Goal: Task Accomplishment & Management: Use online tool/utility

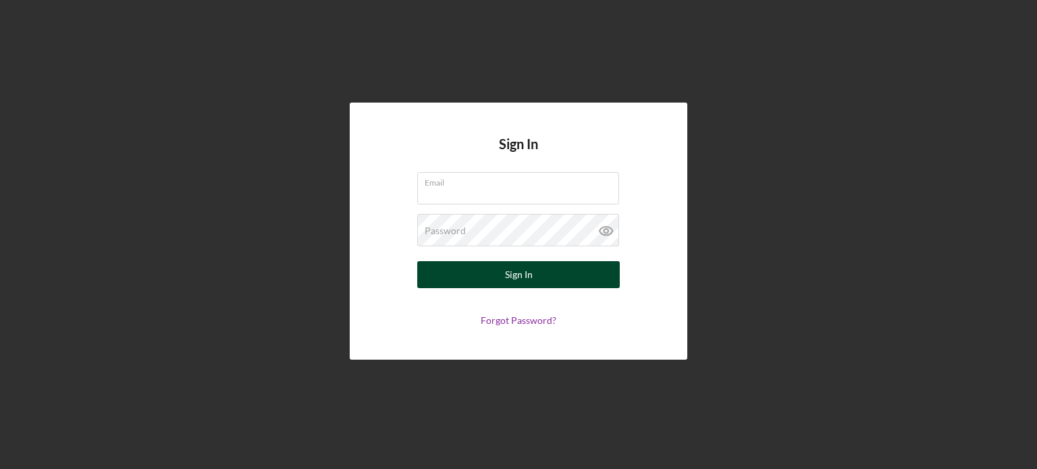
type input "[EMAIL_ADDRESS][DOMAIN_NAME]"
click at [515, 280] on div "Sign In" at bounding box center [519, 274] width 28 height 27
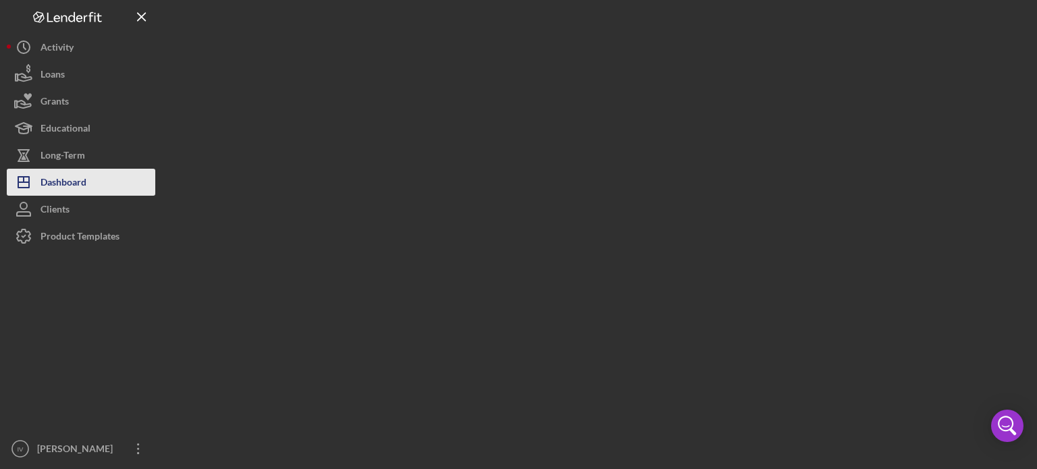
click at [74, 180] on div "Dashboard" at bounding box center [63, 184] width 46 height 30
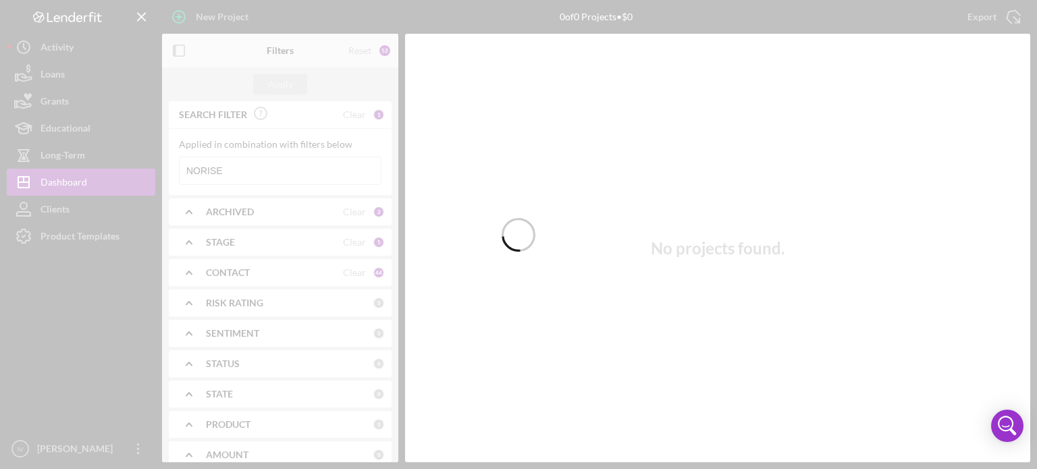
click at [503, 123] on div at bounding box center [518, 234] width 34 height 469
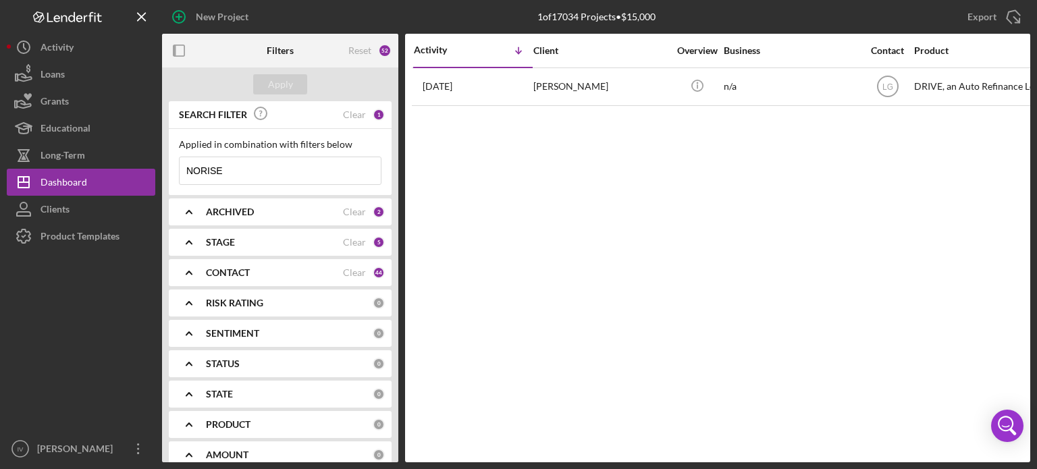
click at [206, 210] on b "ARCHIVED" at bounding box center [230, 212] width 48 height 11
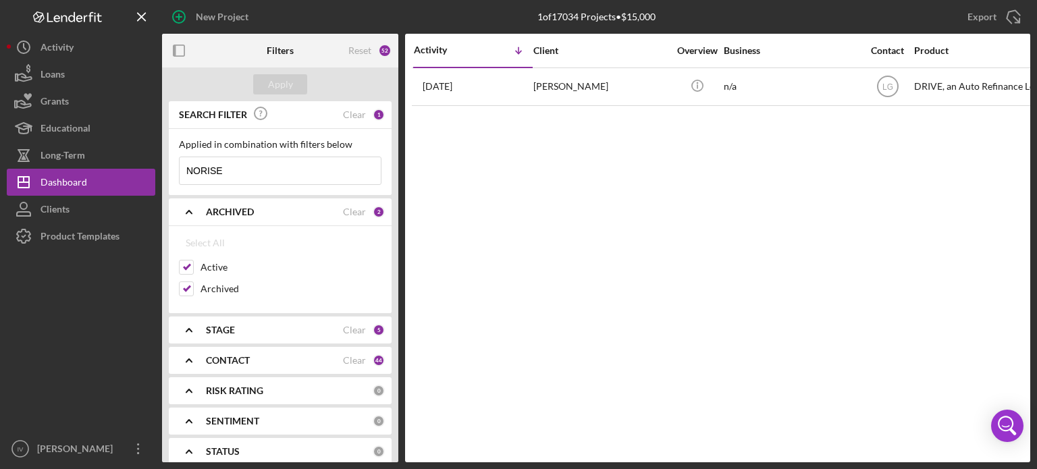
click at [206, 210] on b "ARCHIVED" at bounding box center [230, 212] width 48 height 11
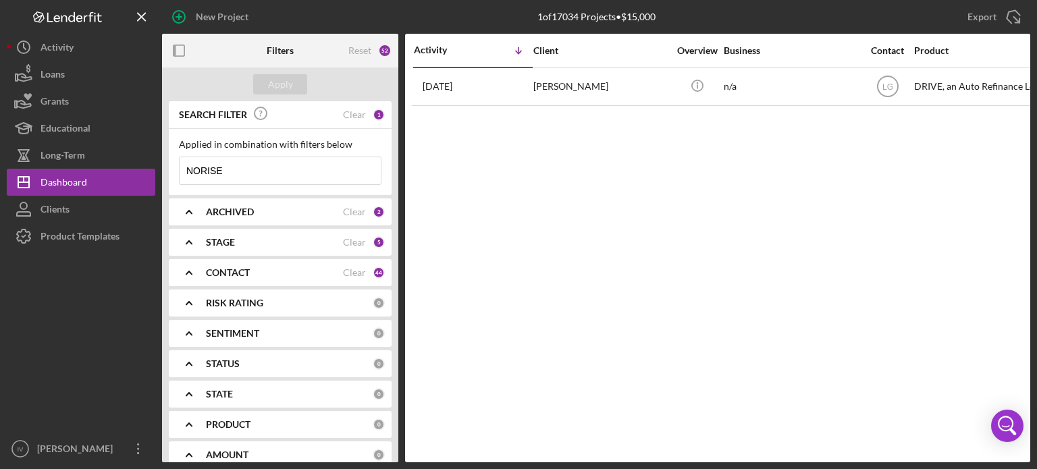
click at [180, 271] on icon "Icon/Expander" at bounding box center [189, 273] width 34 height 34
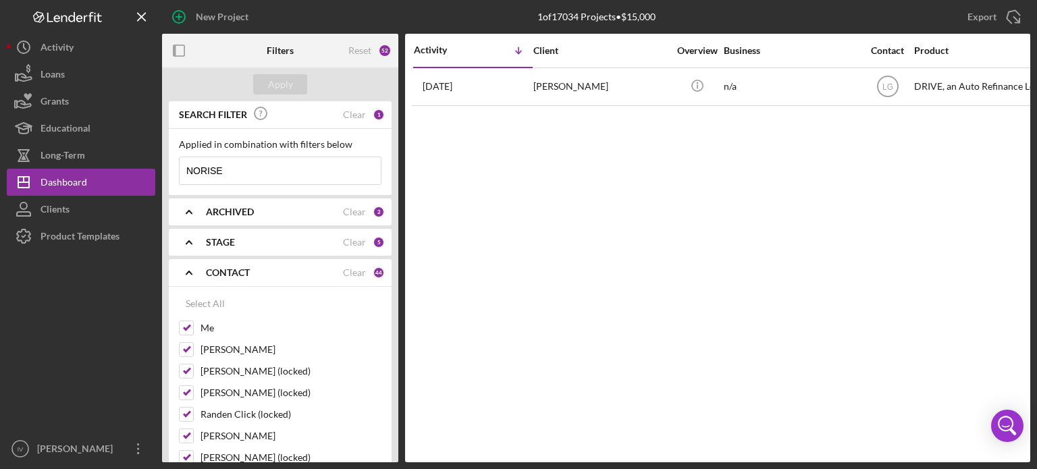
click at [183, 269] on icon "Icon/Expander" at bounding box center [189, 273] width 34 height 34
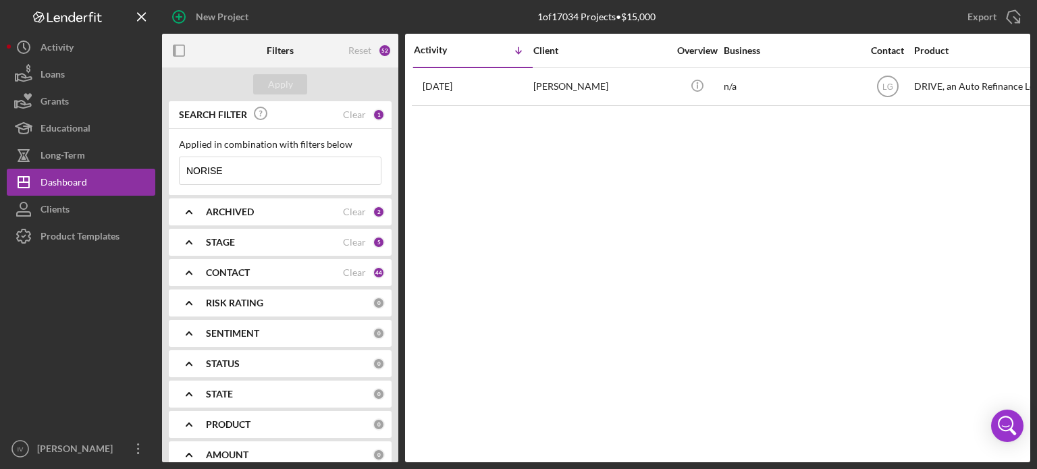
click at [244, 174] on input "NORISE" at bounding box center [280, 170] width 201 height 27
drag, startPoint x: 234, startPoint y: 163, endPoint x: 175, endPoint y: 162, distance: 58.7
click at [177, 163] on div "Applied in combination with filters below NORISE Icon/Menu Close" at bounding box center [280, 162] width 223 height 66
type input "noshella"
click at [276, 83] on div "Apply" at bounding box center [280, 84] width 25 height 20
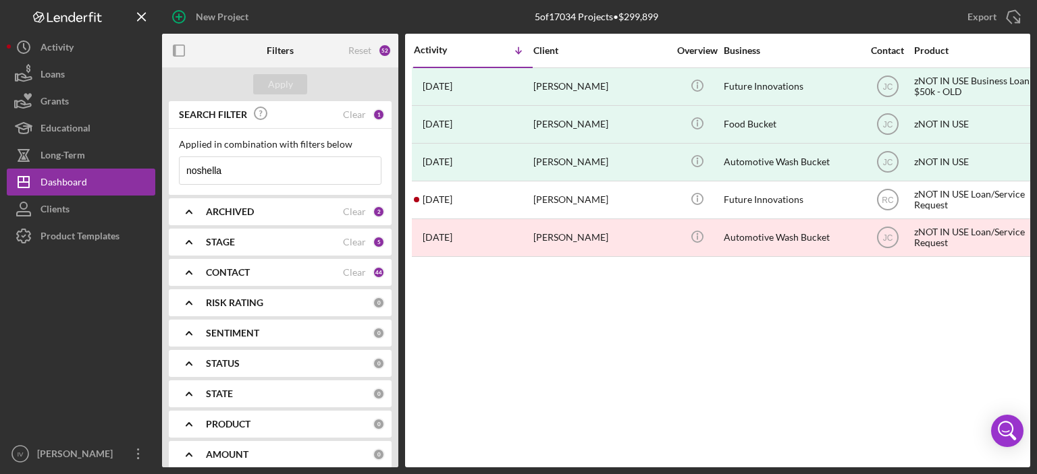
click at [636, 329] on div "Activity Icon/Table Sort Arrow Client Overview Business Contact Product Categor…" at bounding box center [717, 251] width 625 height 434
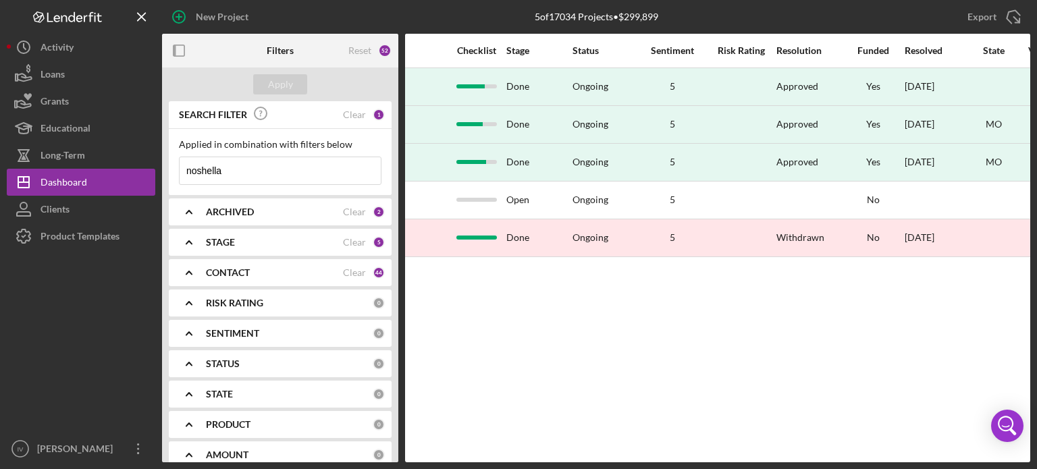
scroll to position [0, 902]
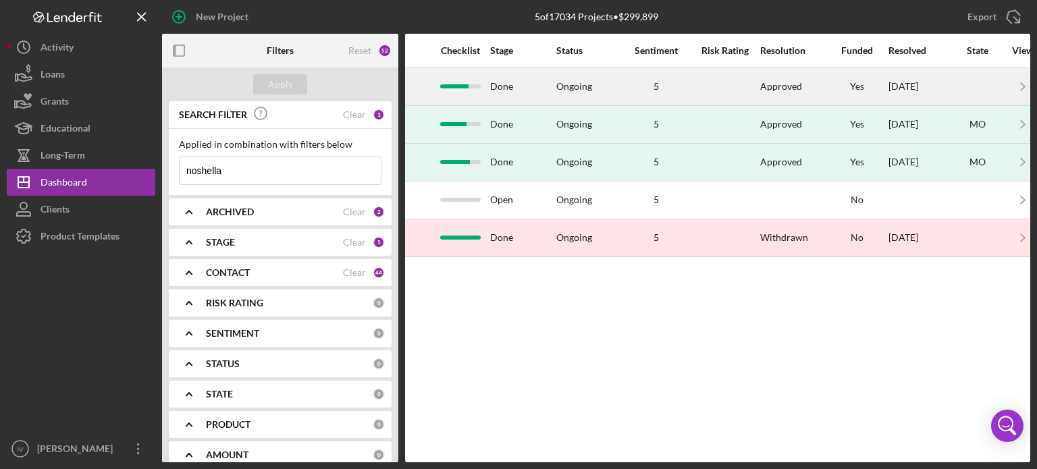
click at [470, 85] on div at bounding box center [460, 86] width 40 height 4
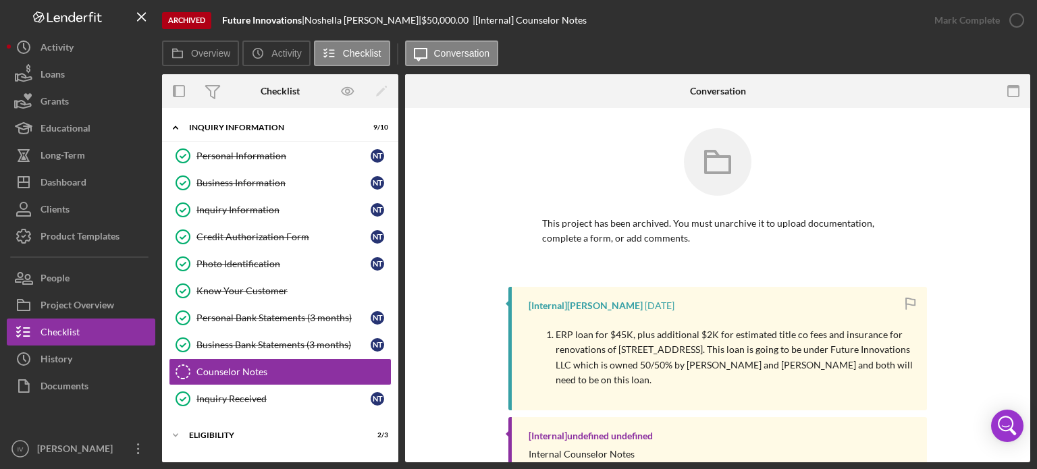
scroll to position [84, 0]
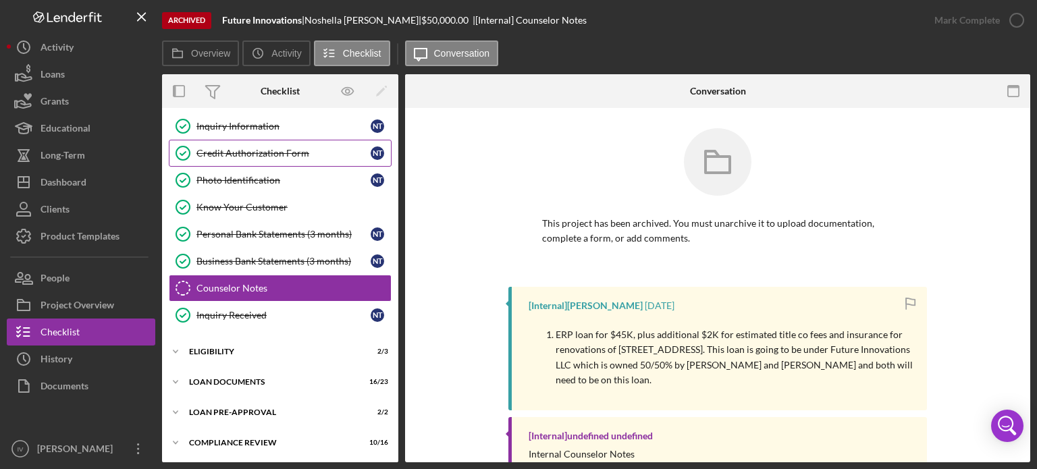
click at [292, 159] on link "Credit Authorization Form Credit Authorization Form N T" at bounding box center [280, 153] width 223 height 27
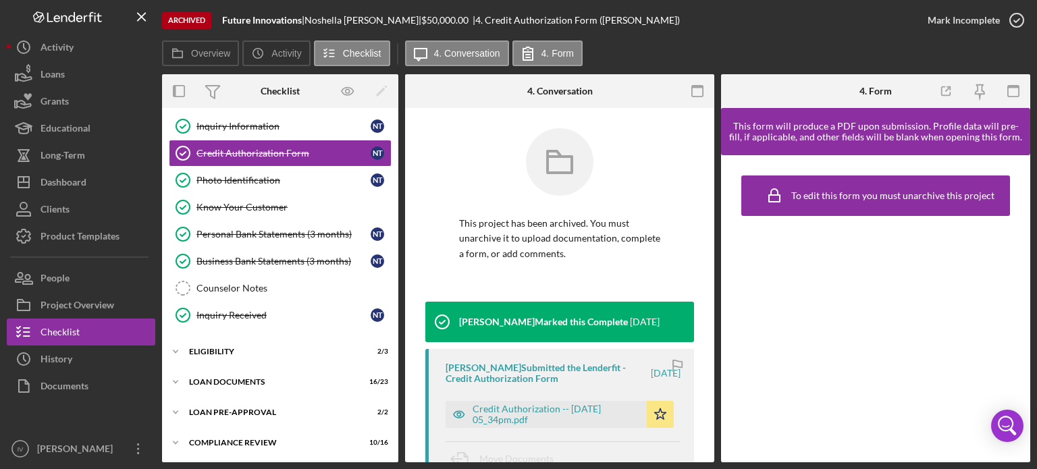
scroll to position [202, 0]
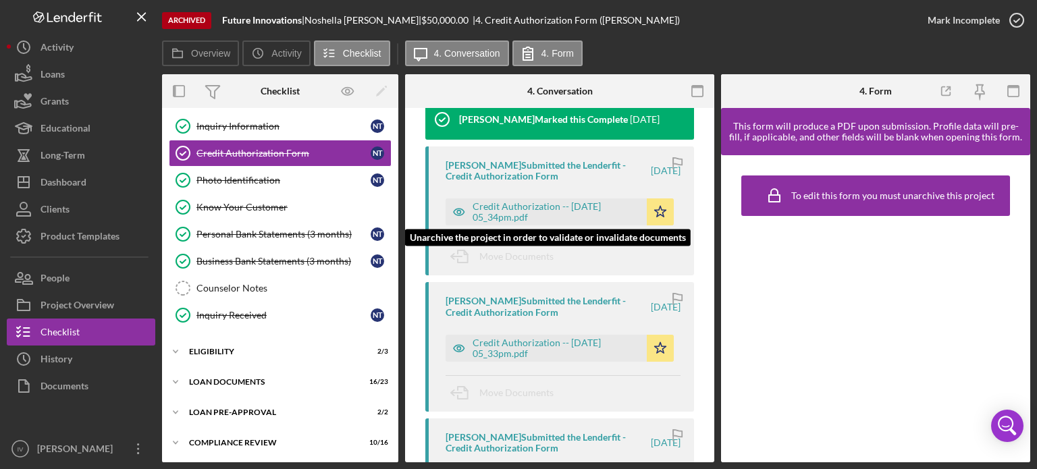
click at [459, 213] on icon "button" at bounding box center [458, 211] width 27 height 27
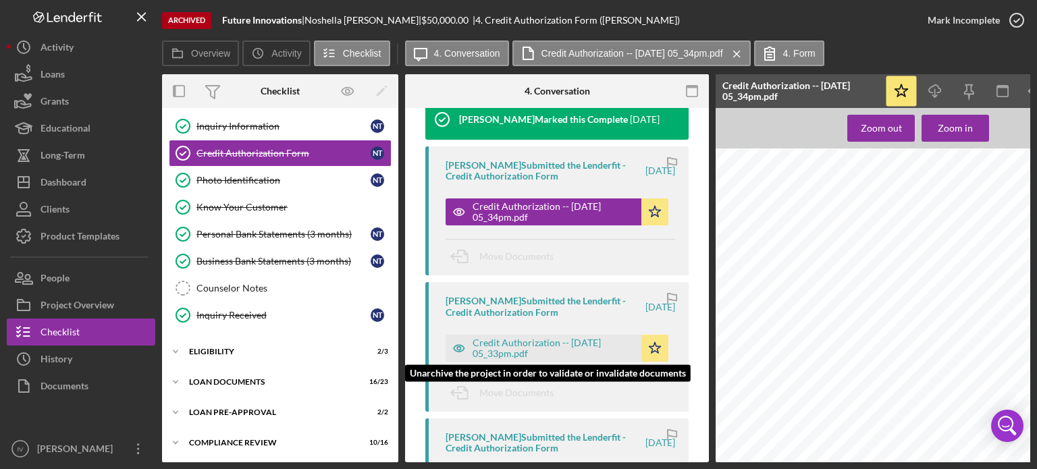
click at [448, 344] on icon "button" at bounding box center [458, 348] width 27 height 27
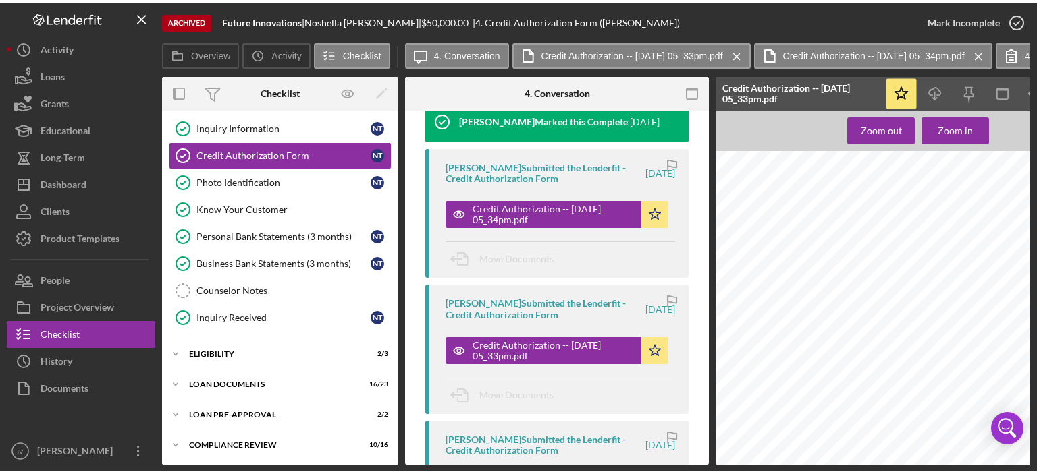
scroll to position [67, 18]
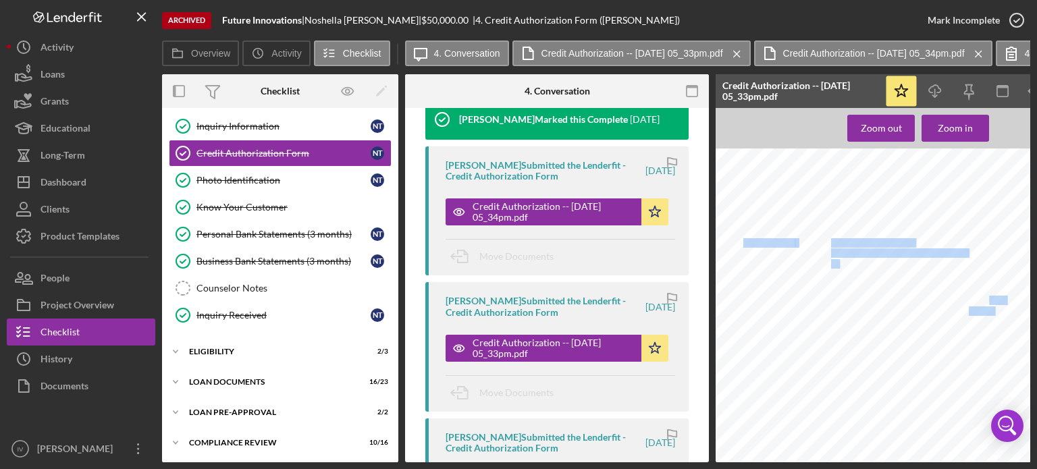
drag, startPoint x: 977, startPoint y: 299, endPoint x: 998, endPoint y: 300, distance: 20.9
click at [998, 300] on div "Signature: Name: Date: SSN: Date of Birth: CREDIT REPORT AUTHORIZATION AND RELE…" at bounding box center [913, 348] width 413 height 535
click at [990, 296] on span "494803131" at bounding box center [987, 300] width 37 height 8
drag, startPoint x: 977, startPoint y: 300, endPoint x: 996, endPoint y: 300, distance: 18.9
click at [996, 300] on div "Signature: Name: Date: SSN: Date of Birth: CREDIT REPORT AUTHORIZATION AND RELE…" at bounding box center [913, 348] width 413 height 535
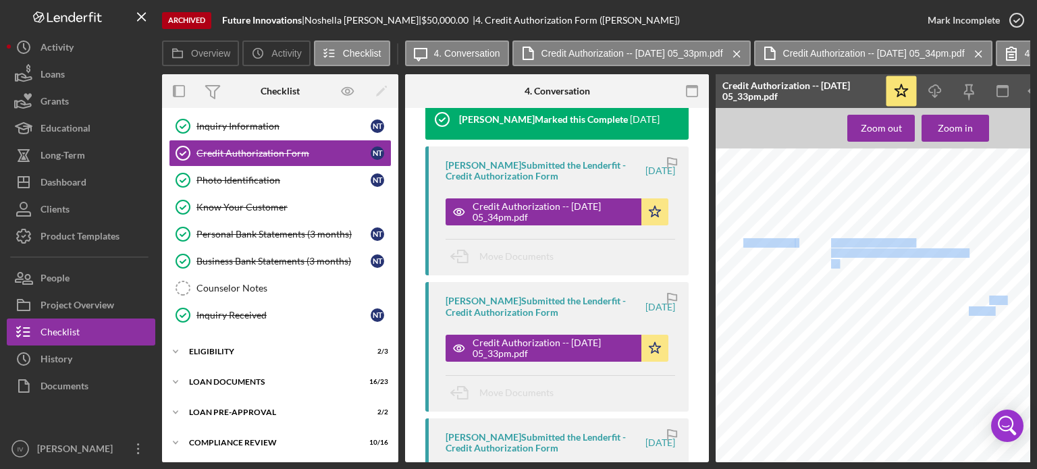
click at [990, 302] on span "494803131" at bounding box center [987, 300] width 37 height 8
drag, startPoint x: 977, startPoint y: 302, endPoint x: 994, endPoint y: 300, distance: 17.0
click at [994, 300] on span "494803131" at bounding box center [987, 300] width 37 height 8
copy span "3131"
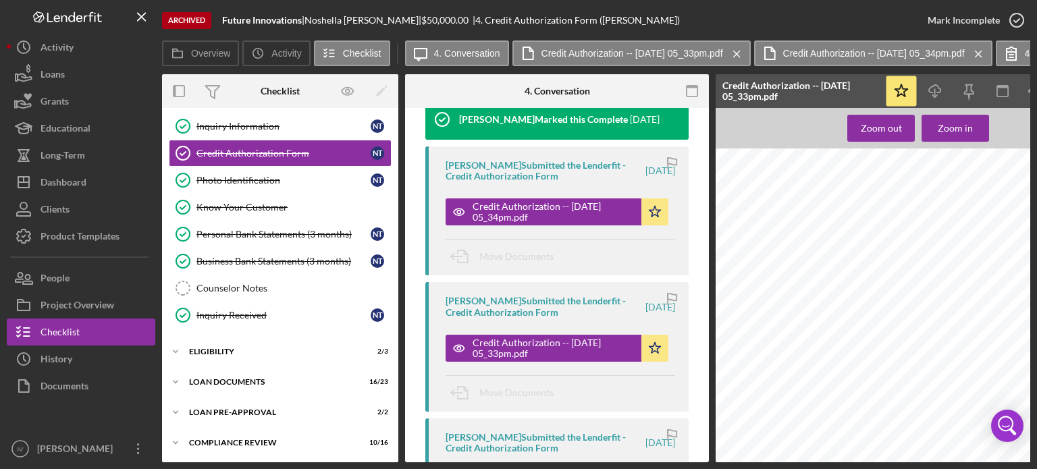
click at [956, 314] on div "Signature: Name: Date: SSN: Date of Birth: CREDIT REPORT AUTHORIZATION AND RELE…" at bounding box center [913, 348] width 413 height 535
click at [969, 309] on span "[DATE]" at bounding box center [981, 311] width 25 height 8
drag, startPoint x: 970, startPoint y: 309, endPoint x: 999, endPoint y: 310, distance: 29.0
click at [999, 310] on div at bounding box center [913, 348] width 413 height 535
drag, startPoint x: 958, startPoint y: 311, endPoint x: 996, endPoint y: 307, distance: 38.0
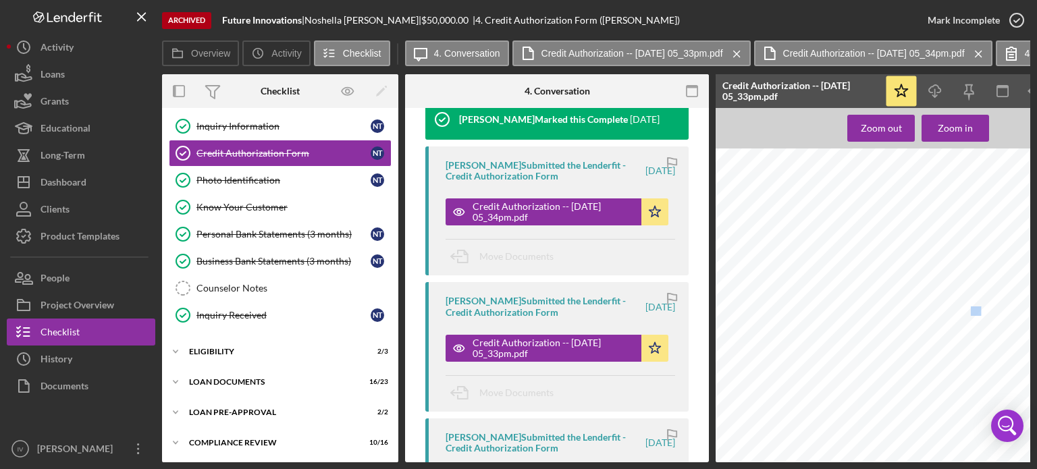
click at [994, 307] on span "[DATE]" at bounding box center [981, 311] width 25 height 8
copy span "[DATE]"
